Goal: Check status: Check status

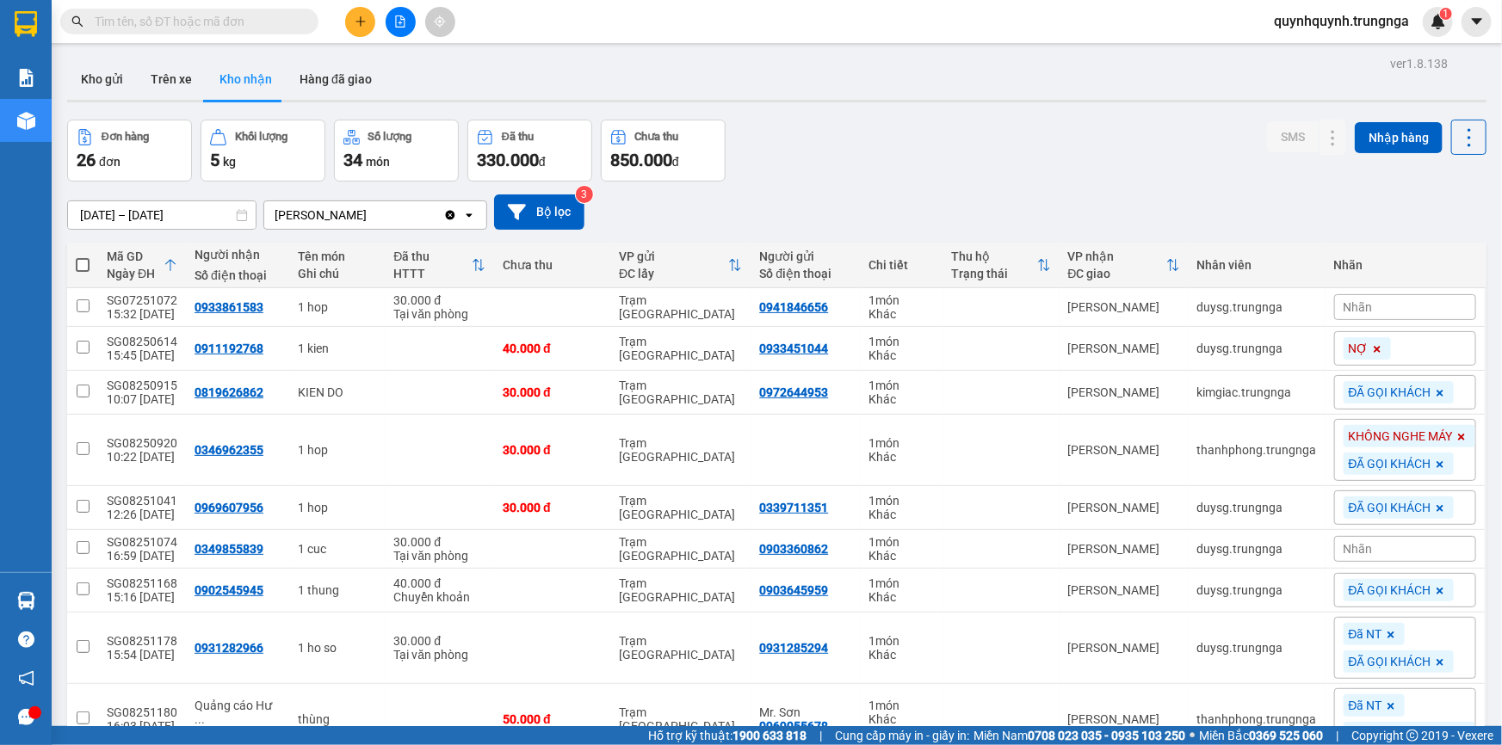
click at [281, 22] on input "text" at bounding box center [196, 21] width 203 height 19
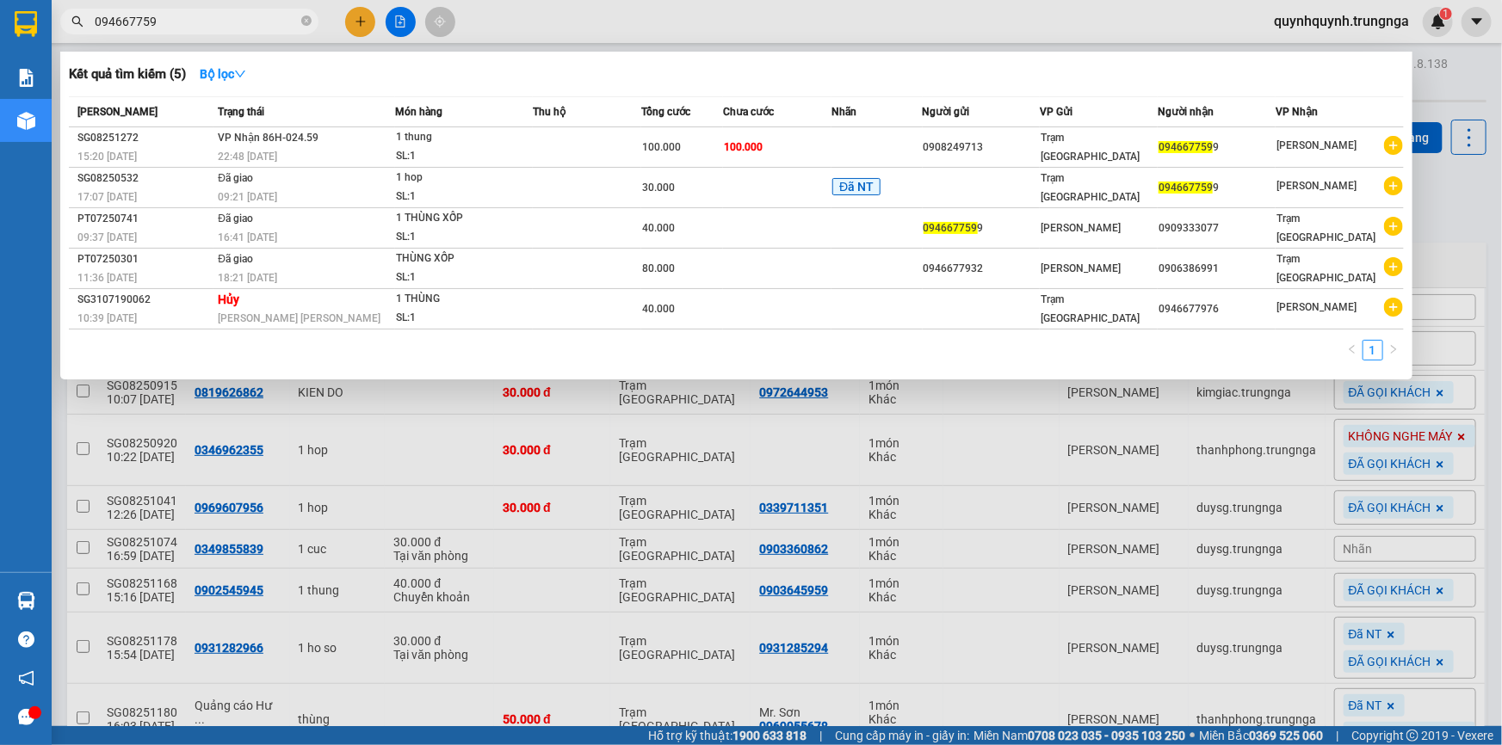
type input "0946677599"
